Goal: Navigation & Orientation: Find specific page/section

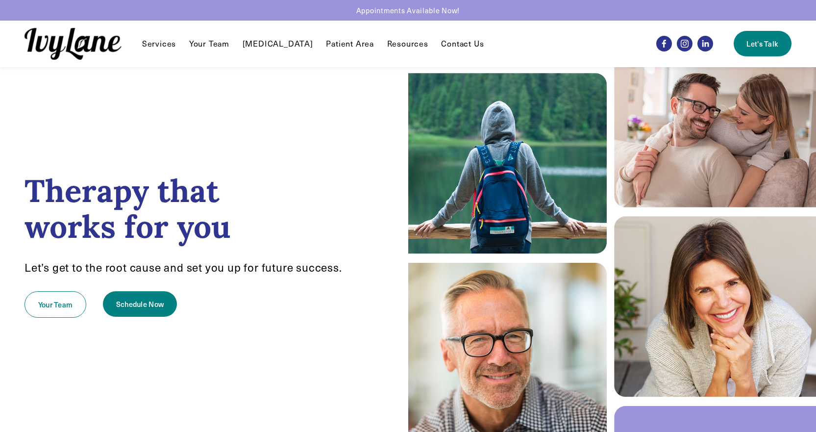
click at [211, 40] on link "Your Team" at bounding box center [209, 44] width 40 height 12
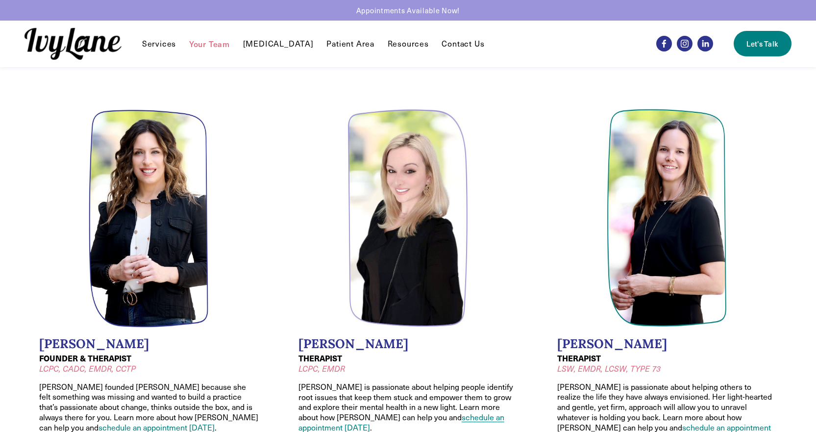
click at [442, 45] on link "Contact Us" at bounding box center [463, 44] width 43 height 12
